Goal: Obtain resource: Obtain resource

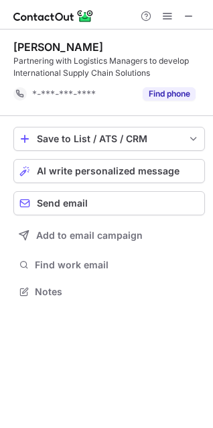
scroll to position [282, 213]
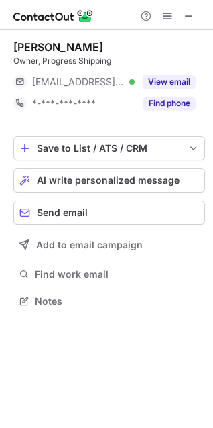
scroll to position [6, 6]
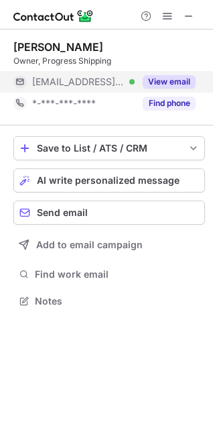
click at [174, 79] on button "View email" at bounding box center [169, 81] width 53 height 13
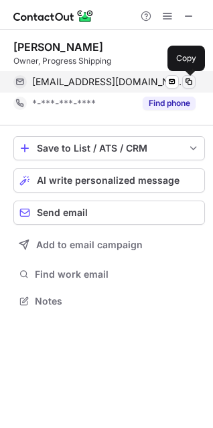
click at [187, 83] on span at bounding box center [189, 81] width 11 height 11
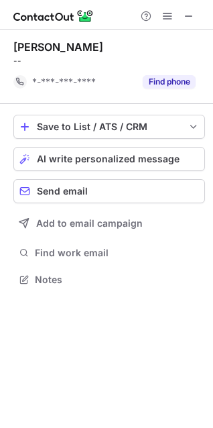
scroll to position [270, 213]
